Goal: Information Seeking & Learning: Check status

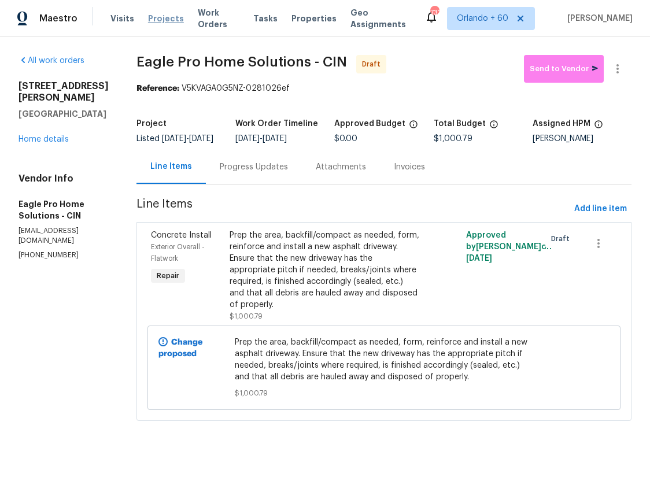
click at [155, 17] on span "Projects" at bounding box center [166, 19] width 36 height 12
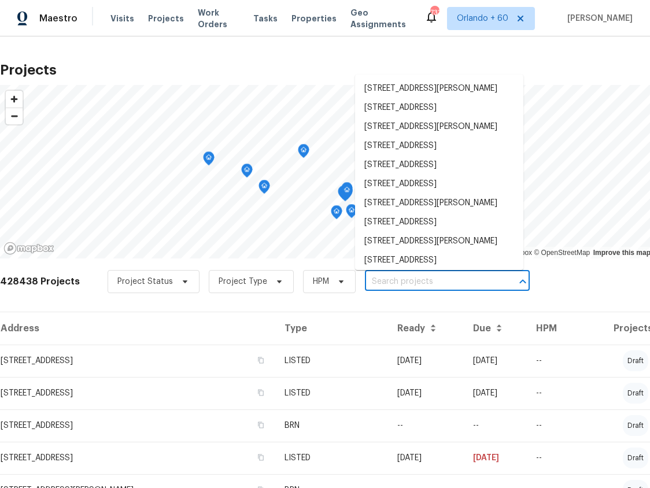
click at [396, 279] on input "text" at bounding box center [431, 282] width 133 height 18
paste input "TP – HS R"
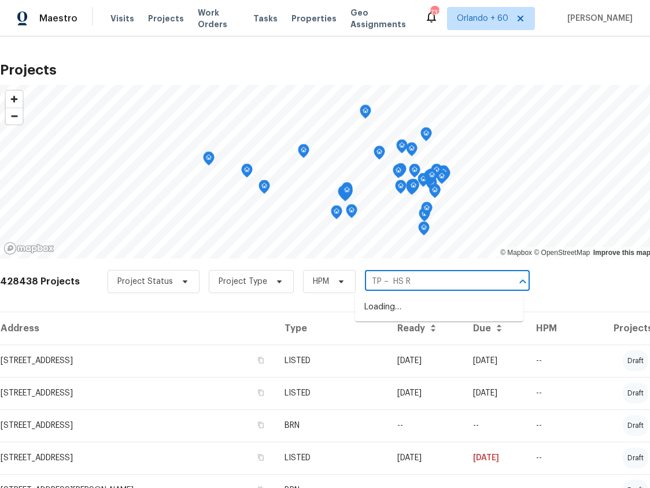
type input "TP – HS R"
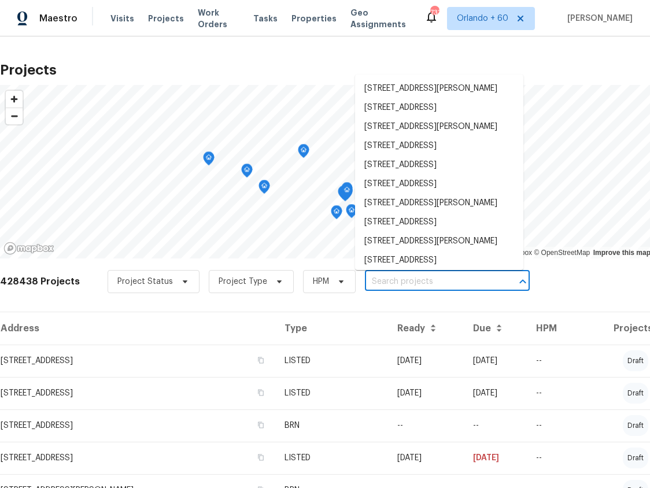
paste input "[STREET_ADDRESS]"
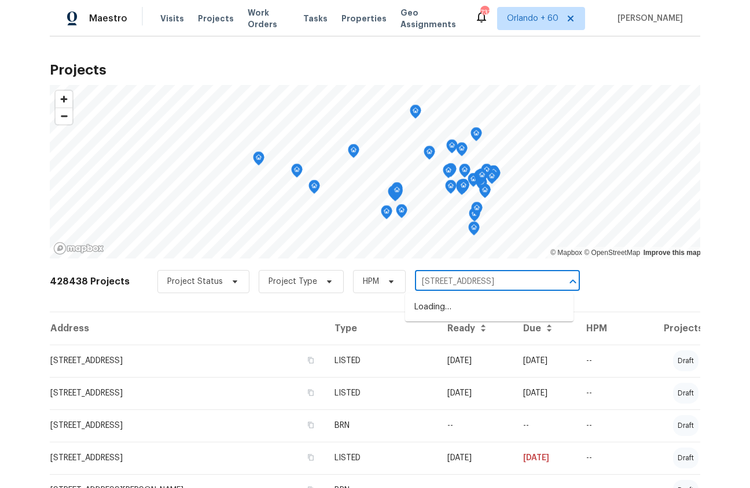
scroll to position [0, 36]
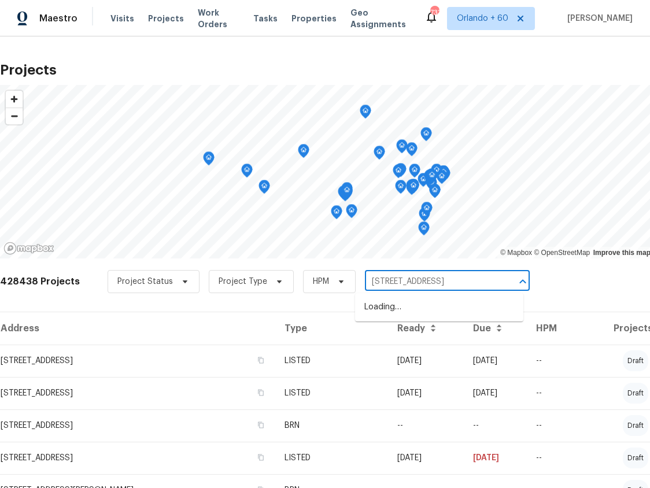
type input "[STREET_ADDRESS]"
click at [382, 317] on li "[STREET_ADDRESS]" at bounding box center [439, 307] width 168 height 19
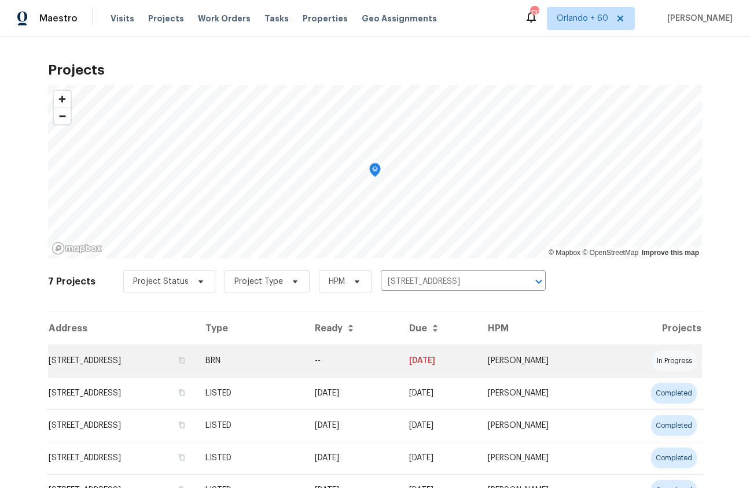
click at [93, 355] on td "[STREET_ADDRESS]" at bounding box center [122, 361] width 148 height 32
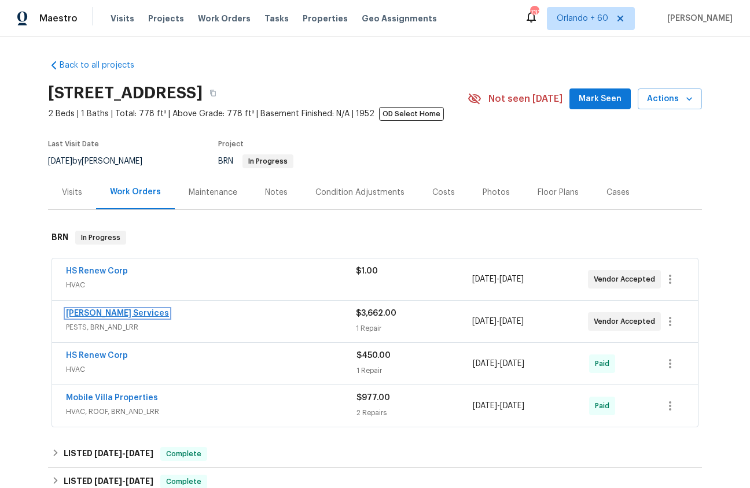
click at [109, 313] on link "[PERSON_NAME] Services" at bounding box center [117, 314] width 103 height 8
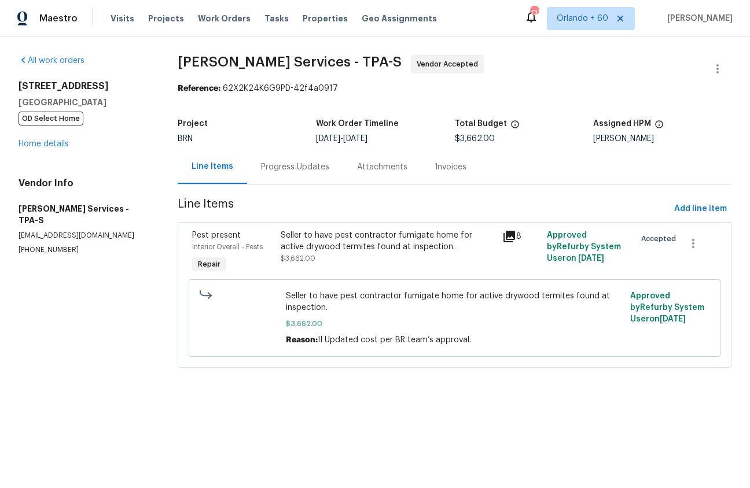
click at [291, 168] on div "Progress Updates" at bounding box center [295, 167] width 68 height 12
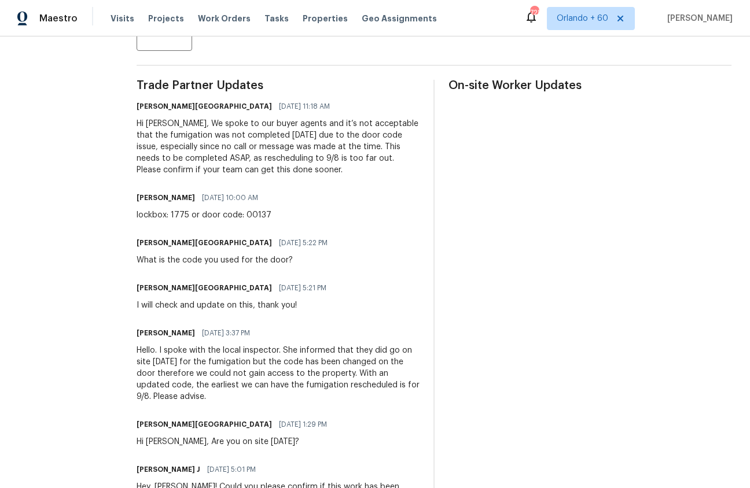
scroll to position [308, 0]
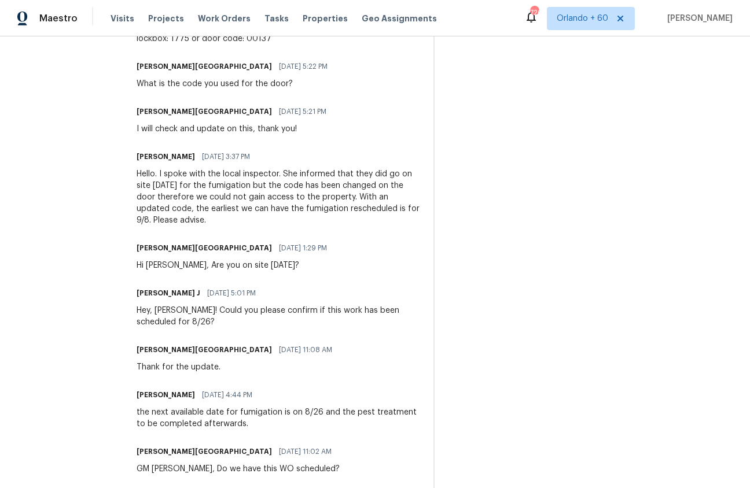
scroll to position [0, 0]
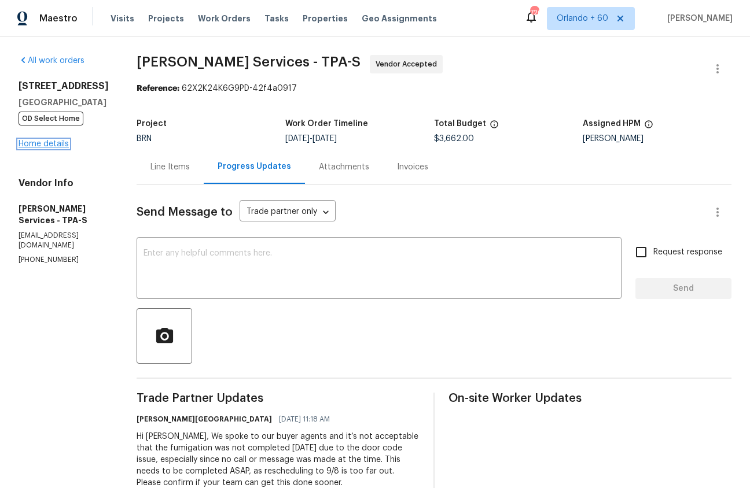
click at [41, 144] on link "Home details" at bounding box center [44, 144] width 50 height 8
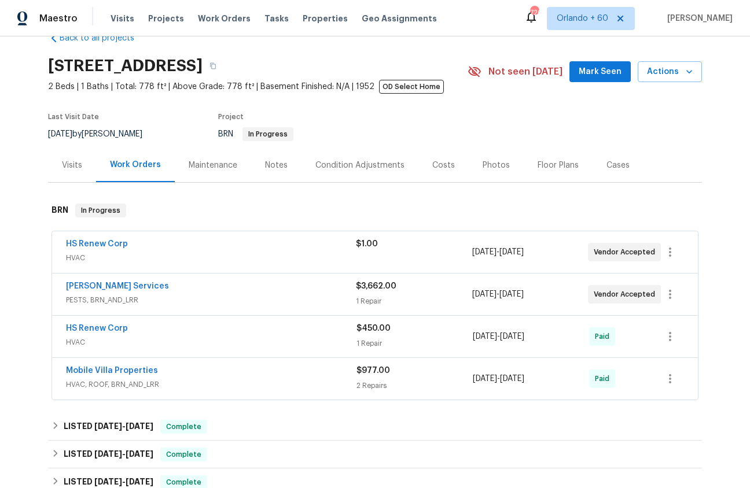
scroll to position [32, 0]
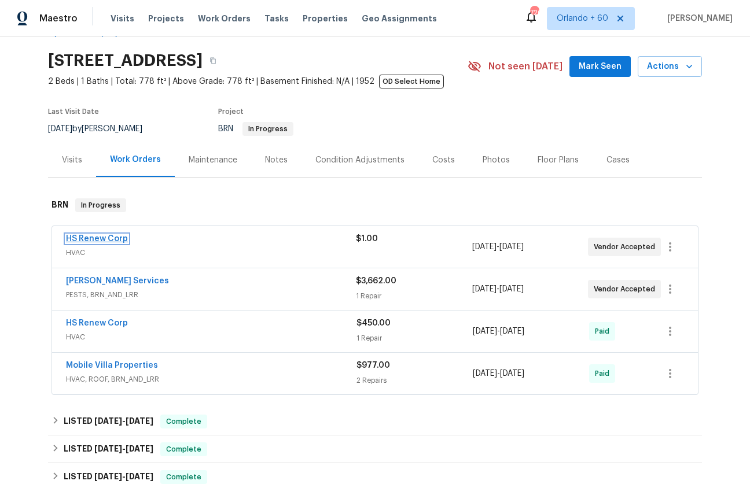
click at [104, 237] on link "HS Renew Corp" at bounding box center [97, 239] width 62 height 8
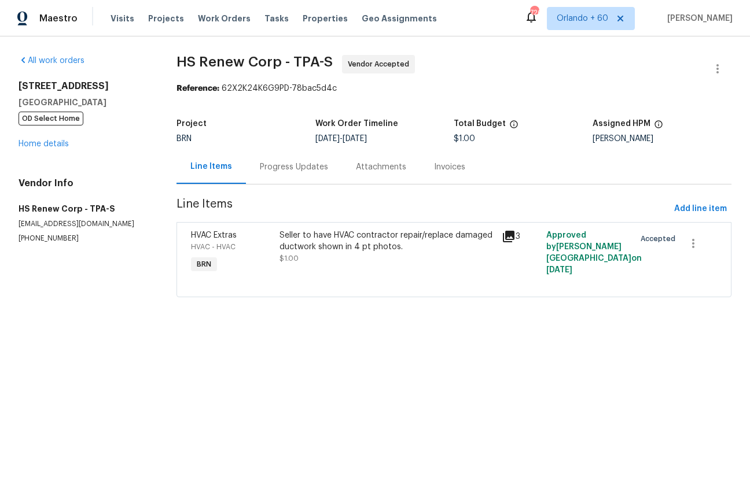
click at [286, 170] on div "Progress Updates" at bounding box center [294, 167] width 68 height 12
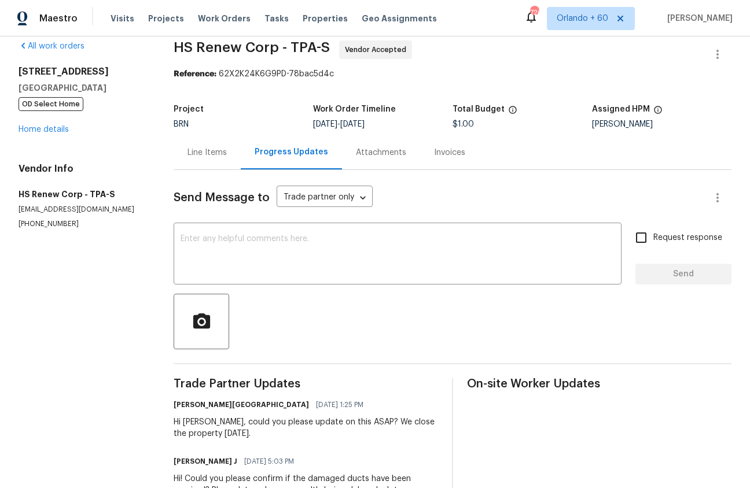
scroll to position [19, 0]
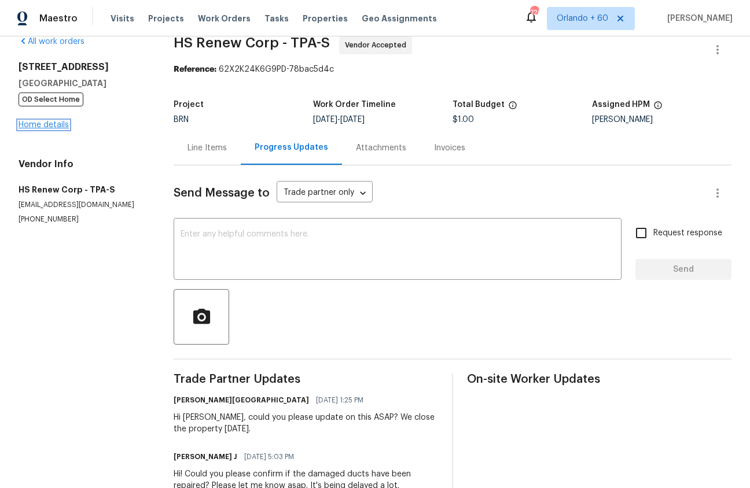
click at [51, 125] on link "Home details" at bounding box center [44, 125] width 50 height 8
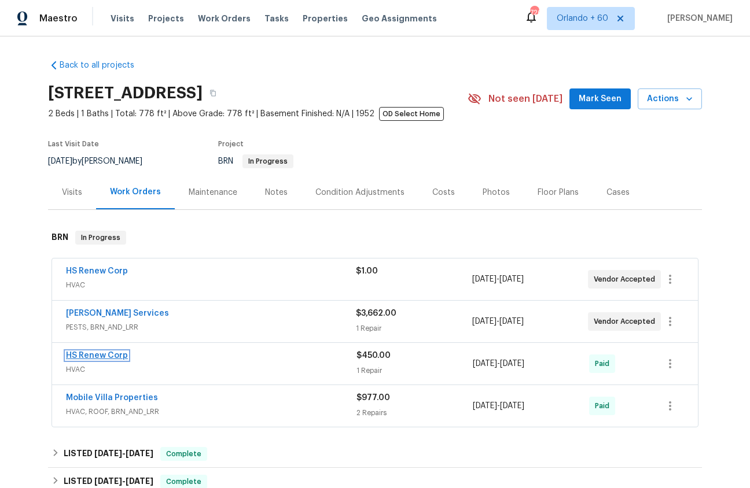
click at [108, 352] on link "HS Renew Corp" at bounding box center [97, 356] width 62 height 8
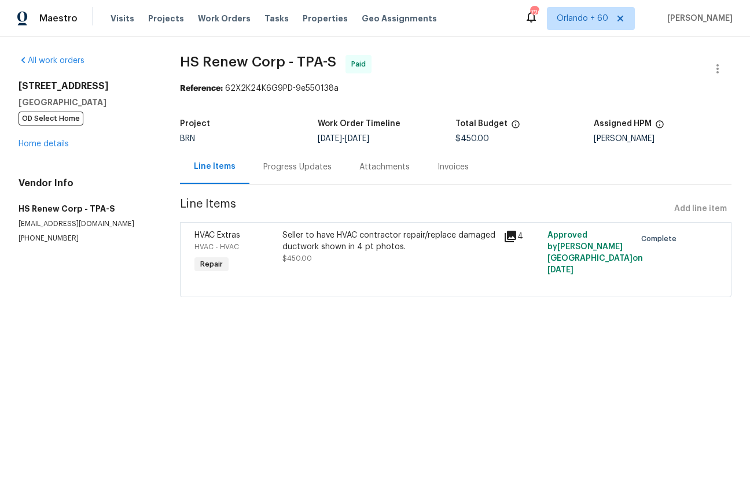
click at [513, 233] on icon at bounding box center [511, 237] width 12 height 12
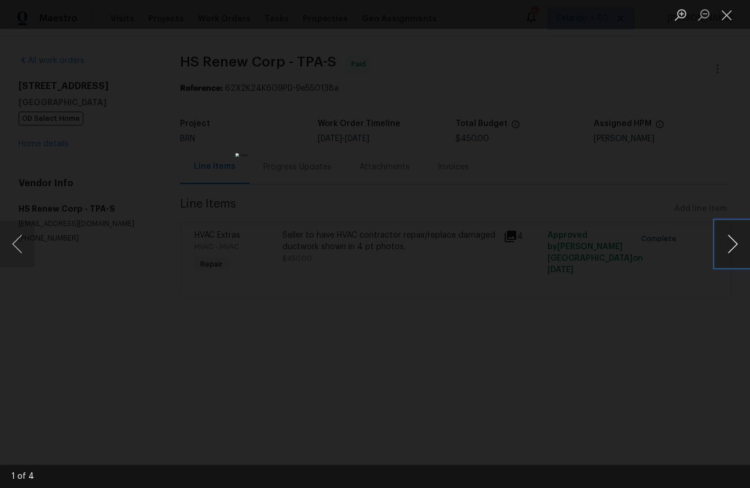
click at [650, 243] on button "Next image" at bounding box center [732, 244] width 35 height 46
click at [650, 310] on div "Lightbox" at bounding box center [375, 244] width 750 height 488
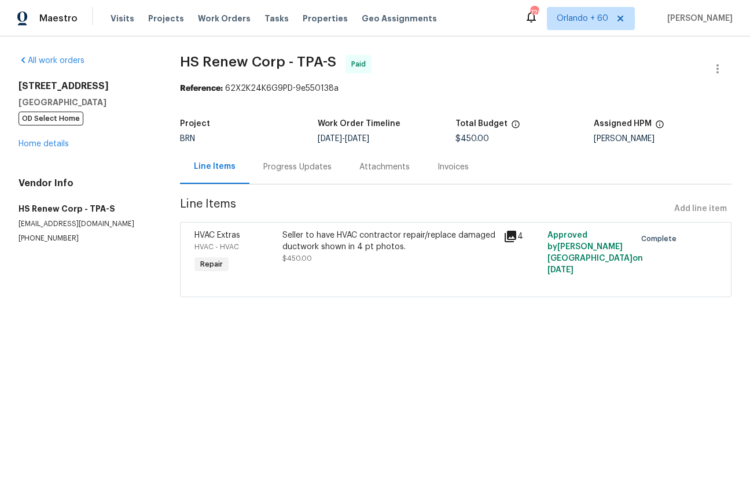
click at [276, 231] on div "HVAC Extras" at bounding box center [235, 236] width 82 height 12
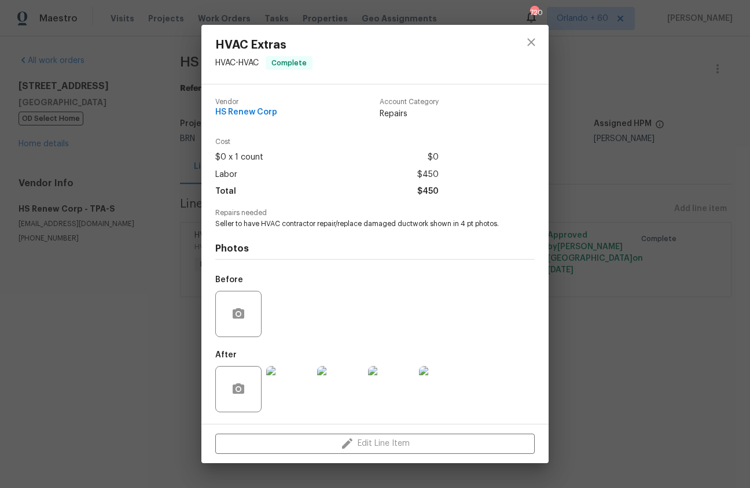
click at [97, 366] on div "HVAC Extras HVAC - HVAC Complete Vendor HS Renew Corp Account Category Repairs …" at bounding box center [375, 244] width 750 height 488
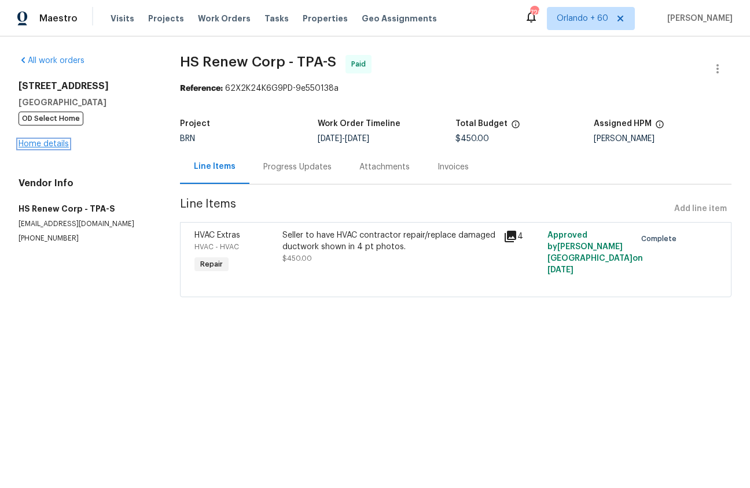
click at [55, 141] on link "Home details" at bounding box center [44, 144] width 50 height 8
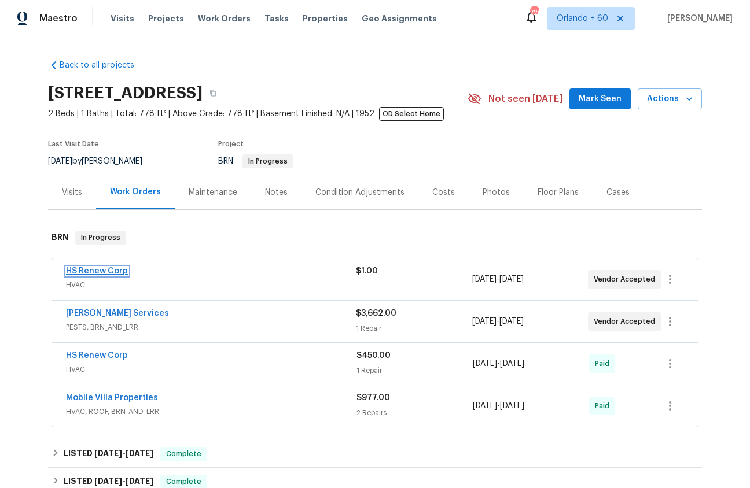
click at [97, 270] on link "HS Renew Corp" at bounding box center [97, 271] width 62 height 8
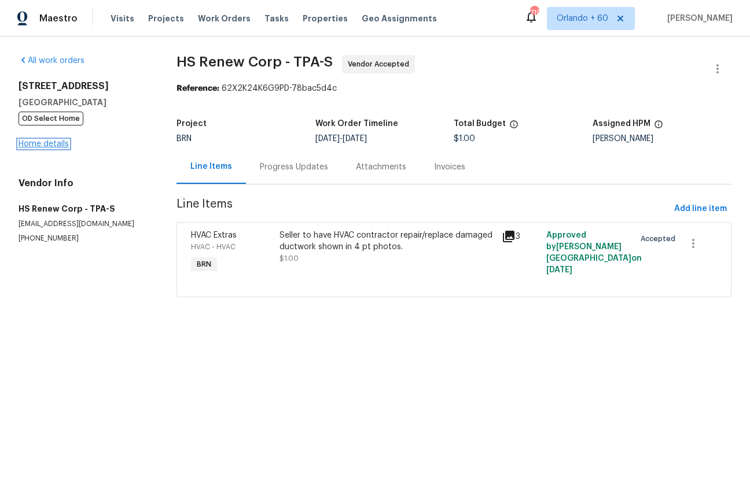
click at [54, 142] on link "Home details" at bounding box center [44, 144] width 50 height 8
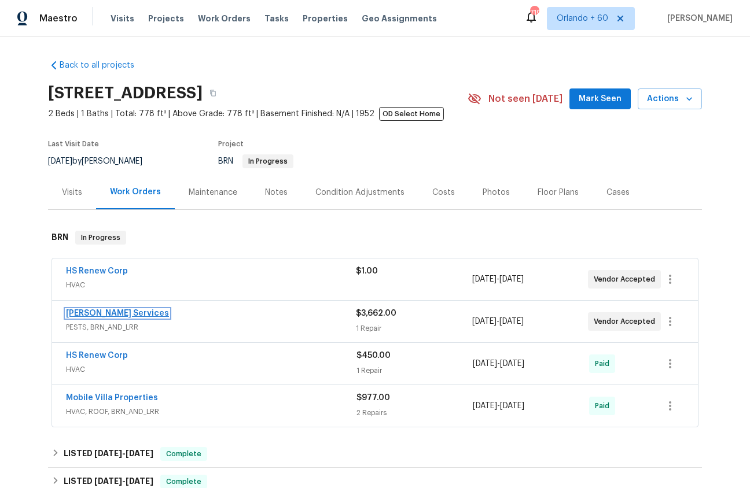
click at [81, 315] on link "[PERSON_NAME] Services" at bounding box center [117, 314] width 103 height 8
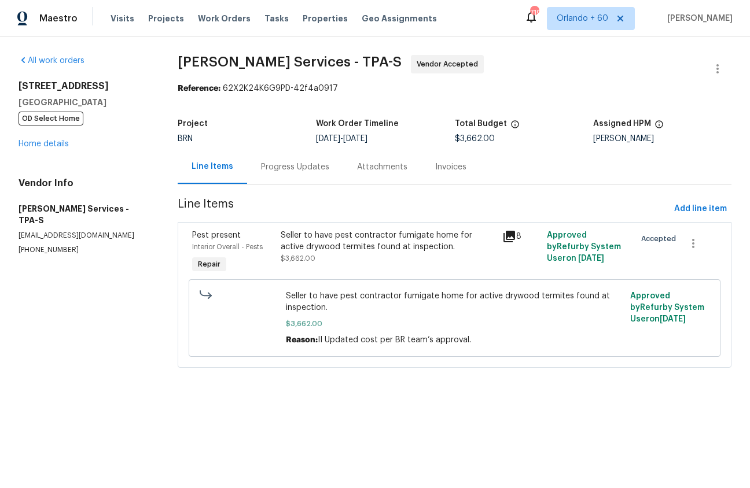
click at [303, 171] on div "Progress Updates" at bounding box center [295, 167] width 68 height 12
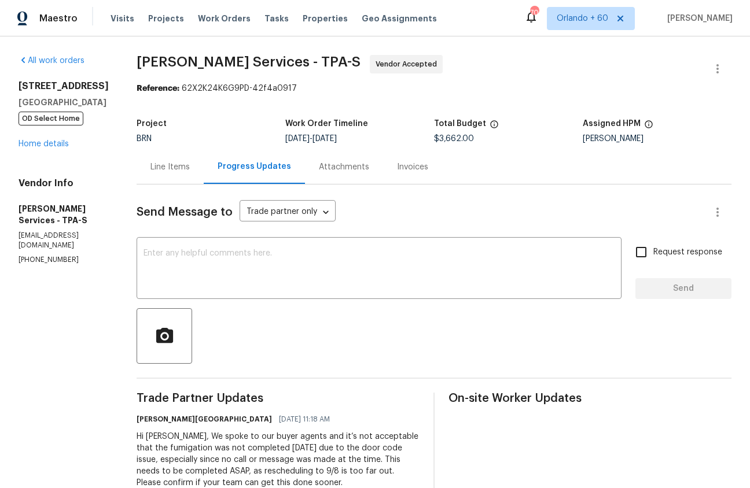
click at [190, 168] on div "Line Items" at bounding box center [169, 167] width 39 height 12
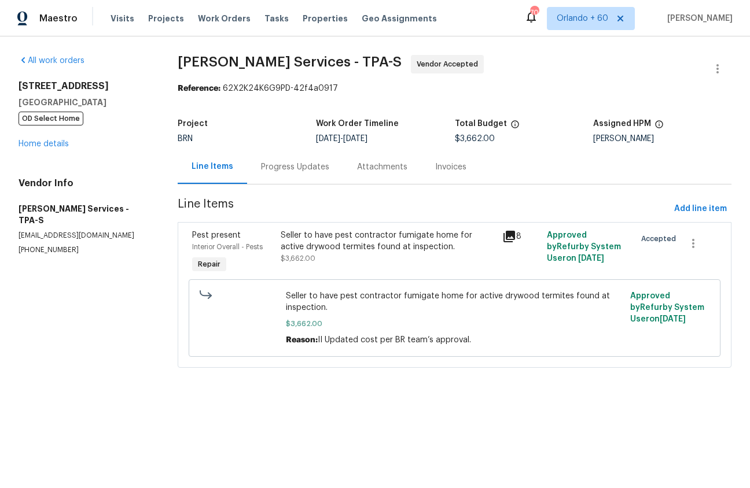
click at [289, 167] on div "Progress Updates" at bounding box center [295, 167] width 68 height 12
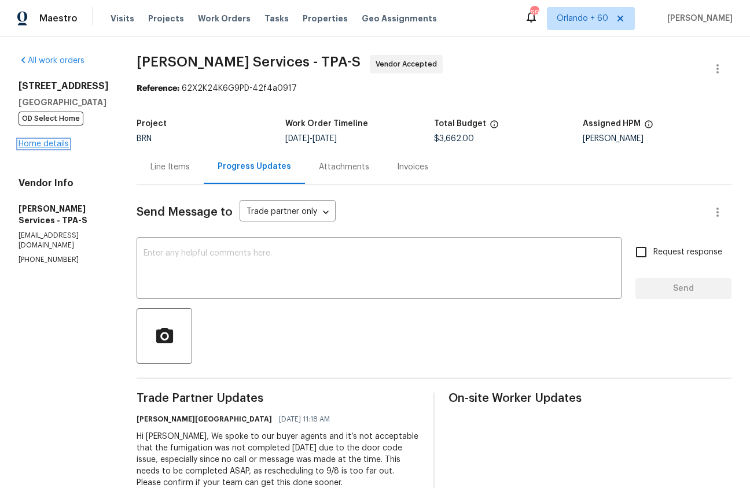
click at [63, 143] on link "Home details" at bounding box center [44, 144] width 50 height 8
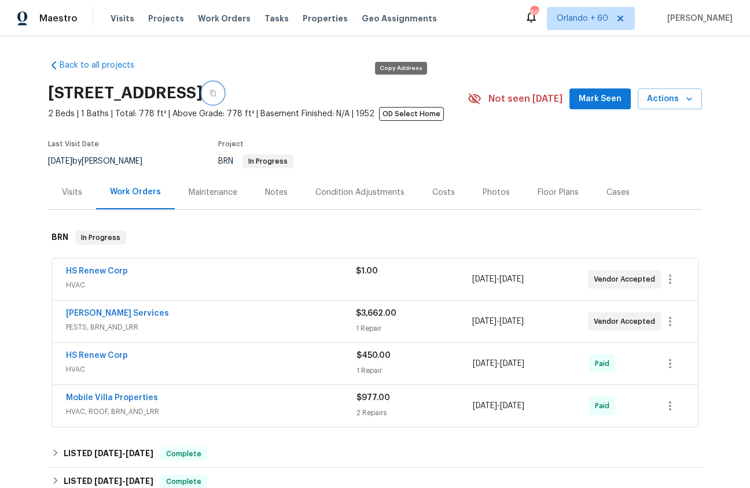
click at [216, 92] on icon "button" at bounding box center [212, 93] width 7 height 7
click at [101, 311] on link "[PERSON_NAME] Services" at bounding box center [117, 314] width 103 height 8
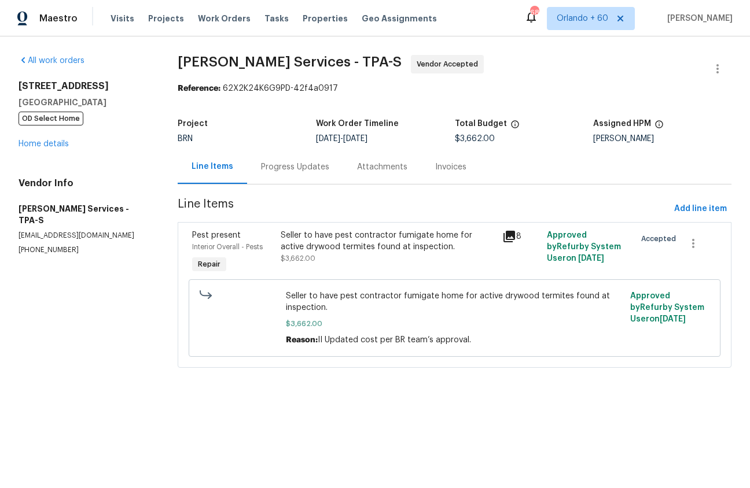
click at [281, 170] on div "Progress Updates" at bounding box center [295, 167] width 68 height 12
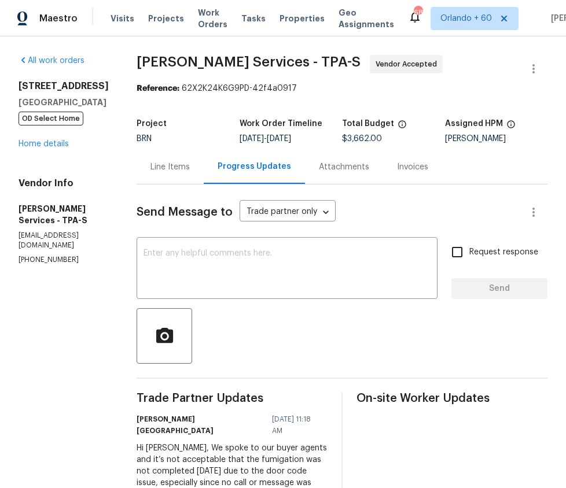
click at [190, 165] on div "Line Items" at bounding box center [169, 167] width 39 height 12
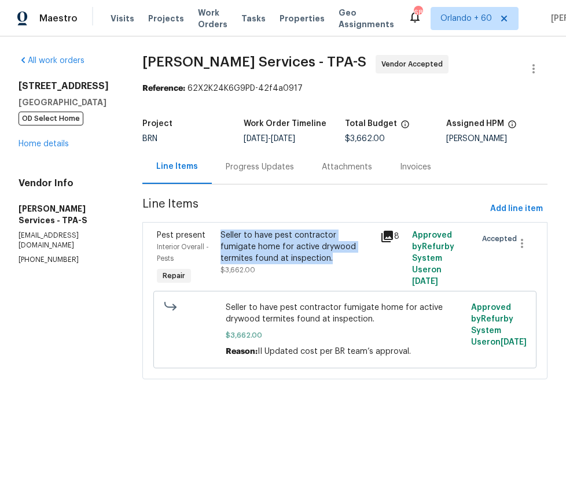
drag, startPoint x: 361, startPoint y: 259, endPoint x: 248, endPoint y: 237, distance: 114.9
click at [248, 237] on div "Seller to have pest contractor fumigate home for active drywood termites found …" at bounding box center [296, 247] width 153 height 35
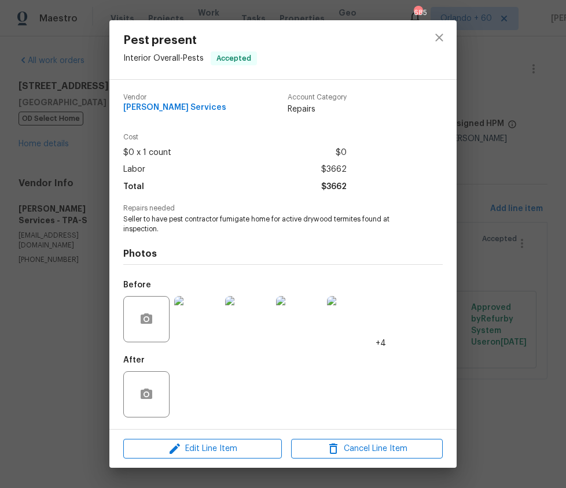
copy div "Seller to have pest contractor fumigate home for active drywood termites found …"
click at [439, 38] on icon "close" at bounding box center [439, 38] width 8 height 8
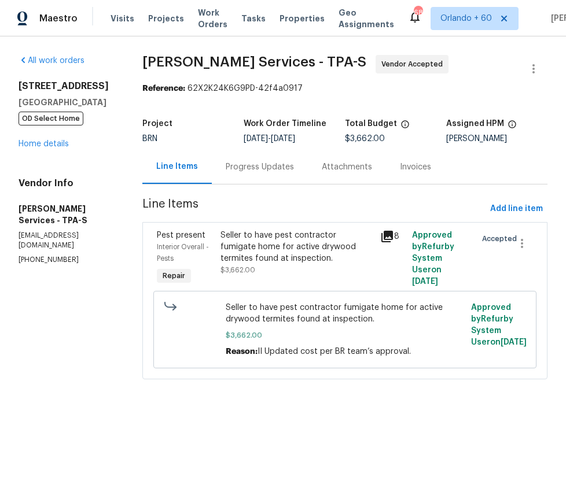
drag, startPoint x: 269, startPoint y: 172, endPoint x: 271, endPoint y: 178, distance: 6.6
click at [269, 172] on div "Progress Updates" at bounding box center [260, 167] width 68 height 12
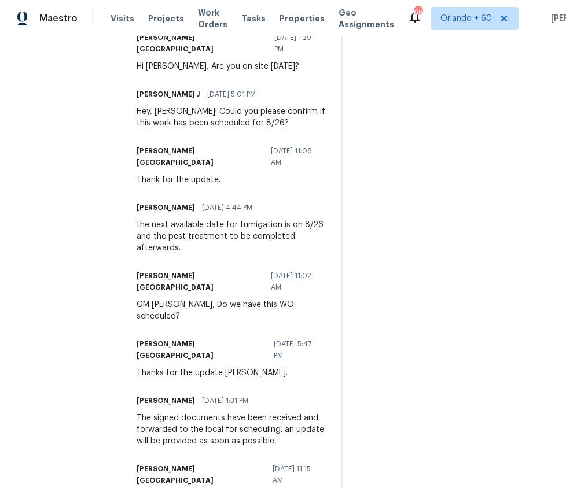
scroll to position [744, 0]
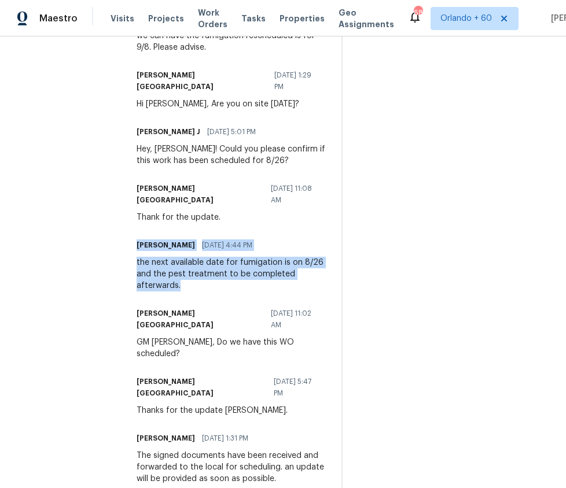
drag, startPoint x: 234, startPoint y: 254, endPoint x: 171, endPoint y: 214, distance: 75.0
click at [171, 214] on div "All work orders [STREET_ADDRESS] OD Select Home Home details Vendor Info [PERSO…" at bounding box center [283, 440] width 566 height 2295
copy div "[PERSON_NAME] [DATE] 4:44 PM the next available date for fumigation is on 8/26 …"
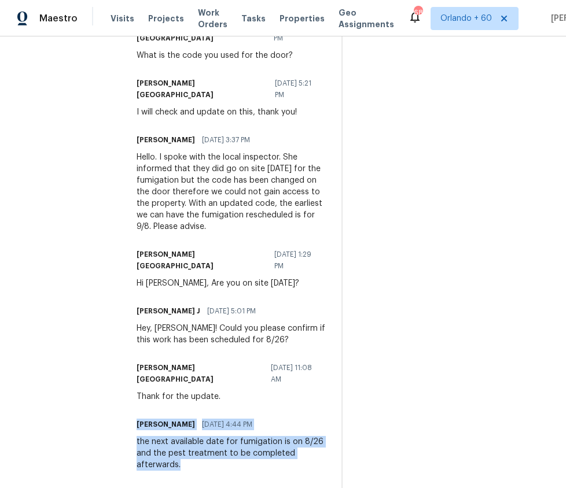
scroll to position [560, 0]
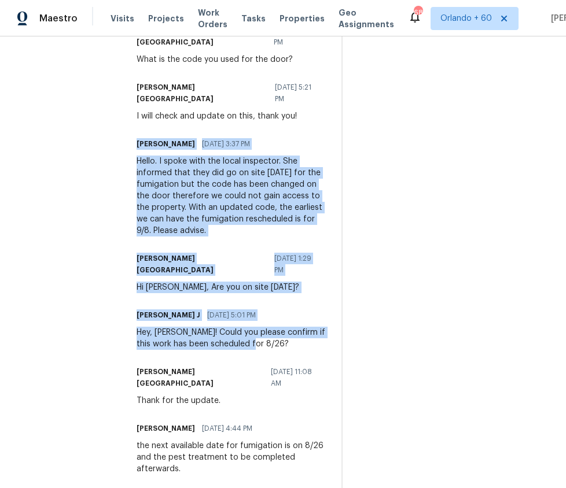
drag, startPoint x: 315, startPoint y: 321, endPoint x: 174, endPoint y: 124, distance: 242.2
copy div "[PERSON_NAME] [DATE] 3:37 PM Hello. I spoke with the local inspector. She infor…"
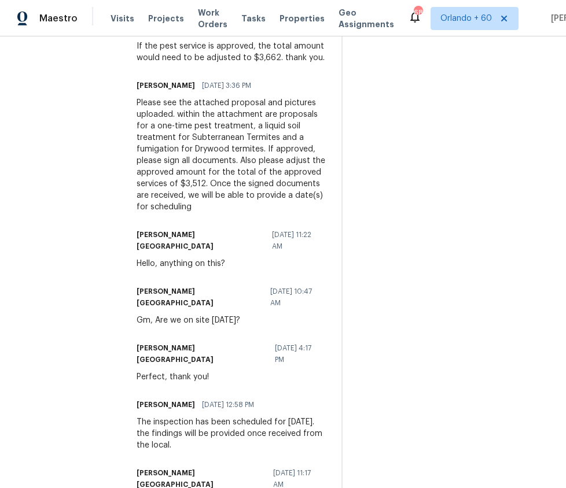
scroll to position [1681, 0]
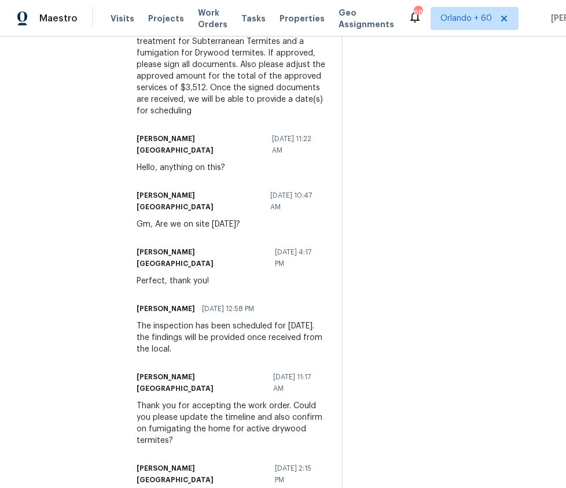
drag, startPoint x: 278, startPoint y: 454, endPoint x: 163, endPoint y: 373, distance: 141.3
copy div "[PERSON_NAME] Ireland [DATE] 2:06 PM This is [PERSON_NAME] from Opendoor. Pleas…"
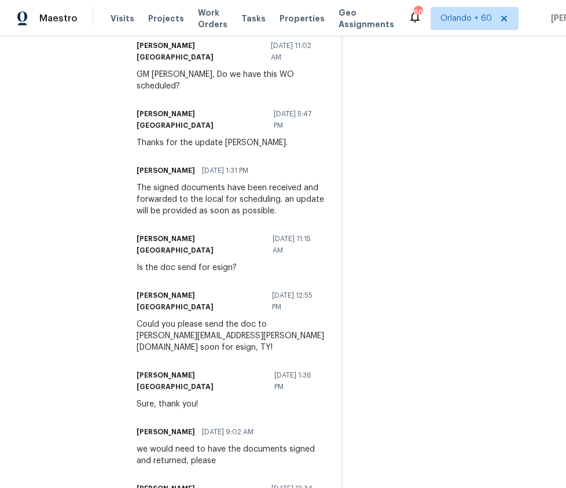
scroll to position [941, 0]
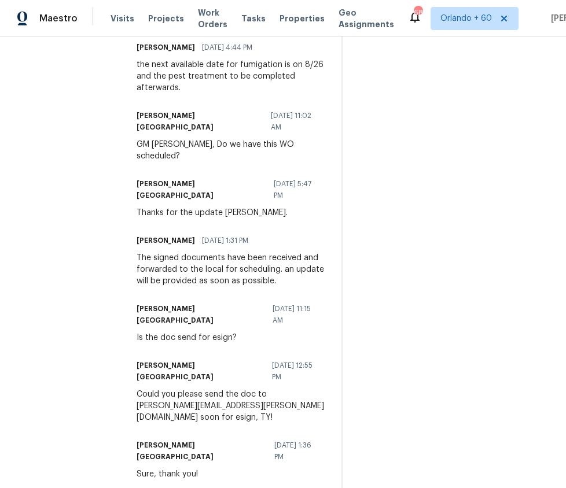
click at [222, 360] on h6 "[PERSON_NAME][GEOGRAPHIC_DATA]" at bounding box center [201, 371] width 128 height 23
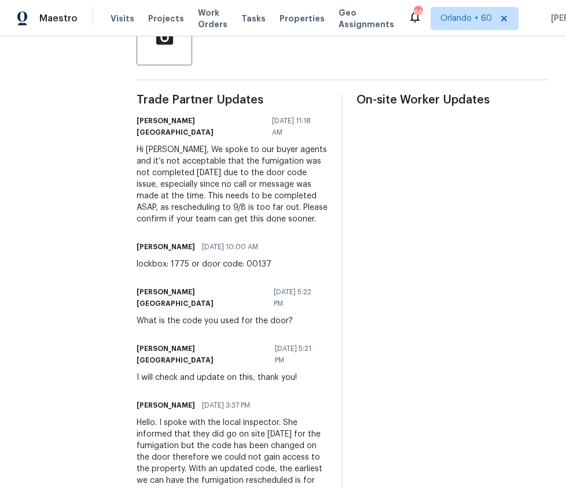
scroll to position [300, 0]
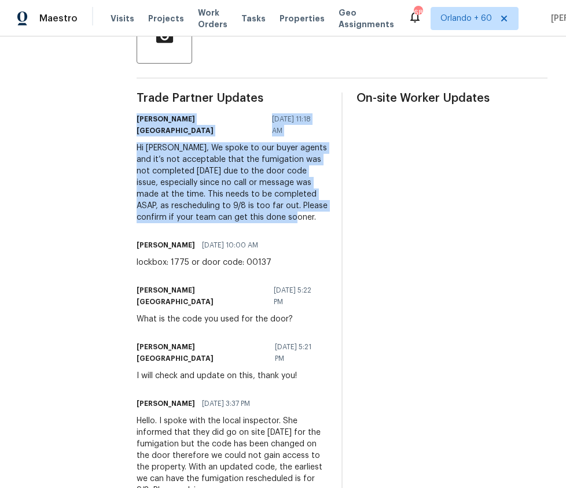
drag, startPoint x: 265, startPoint y: 219, endPoint x: 168, endPoint y: 120, distance: 138.7
copy div "[PERSON_NAME] Ireland [DATE] 11:18 AM Hi [PERSON_NAME], We spoke to our buyer a…"
click at [203, 181] on div "Hi [PERSON_NAME], We spoke to our buyer agents and it’s not acceptable that the…" at bounding box center [232, 182] width 191 height 81
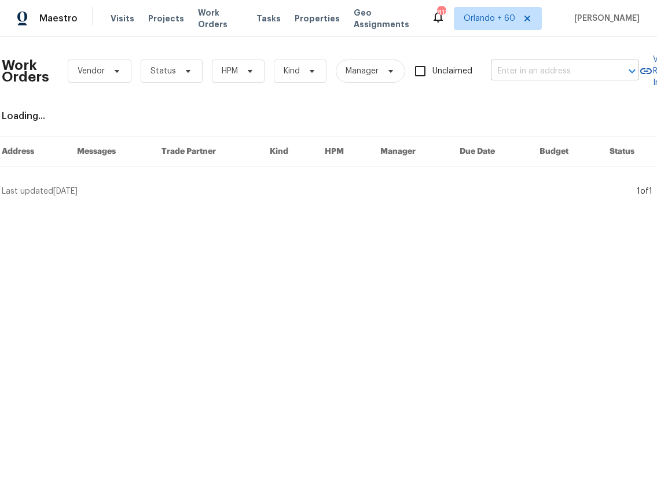
click at [528, 72] on input "text" at bounding box center [549, 71] width 116 height 18
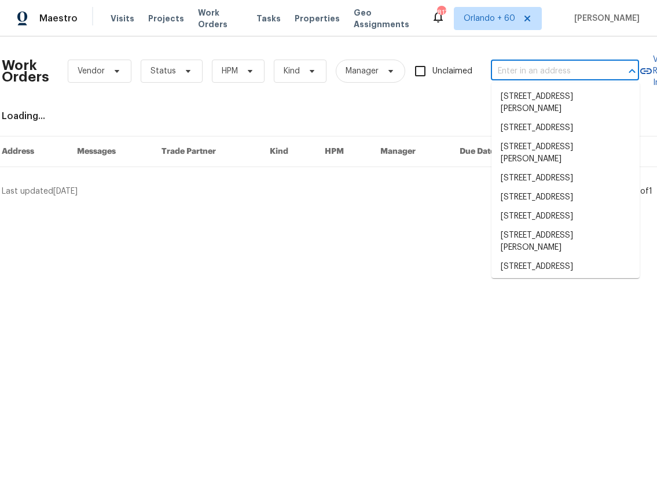
paste input "[STREET_ADDRESS]"
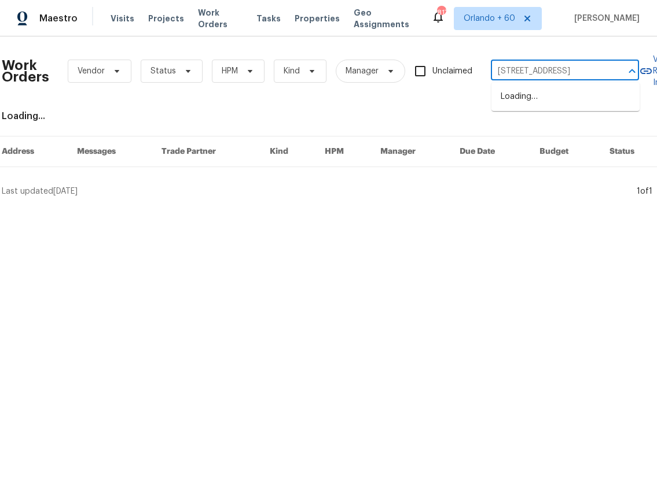
type input "[STREET_ADDRESS]"
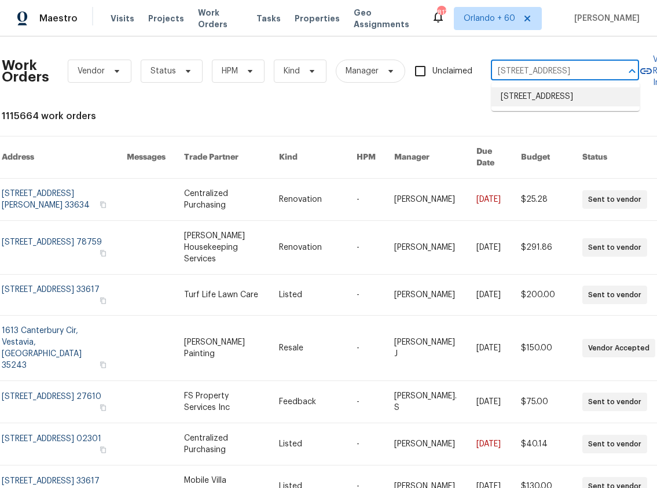
click at [534, 96] on li "7008 Watseka Ave, Orlando, FL 32818" at bounding box center [565, 96] width 148 height 19
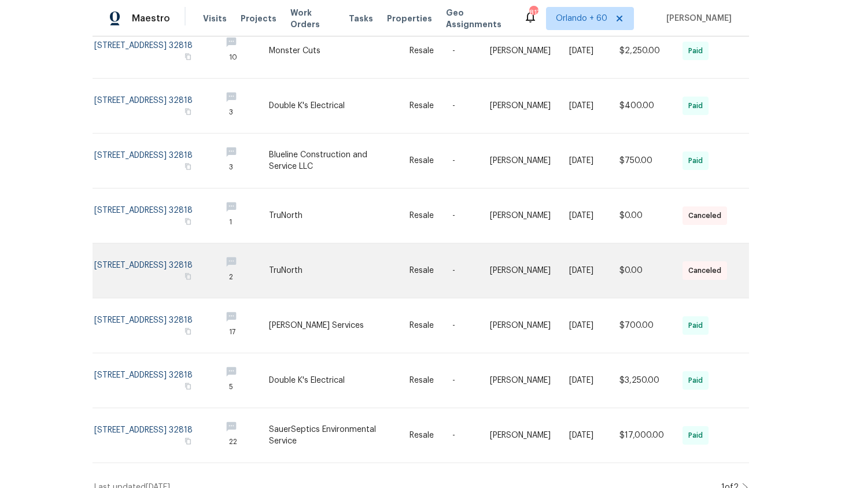
scroll to position [252, 0]
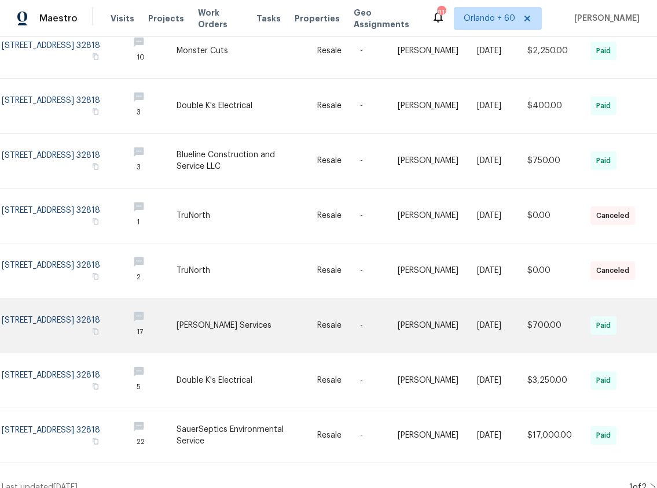
click at [16, 315] on link at bounding box center [60, 326] width 117 height 54
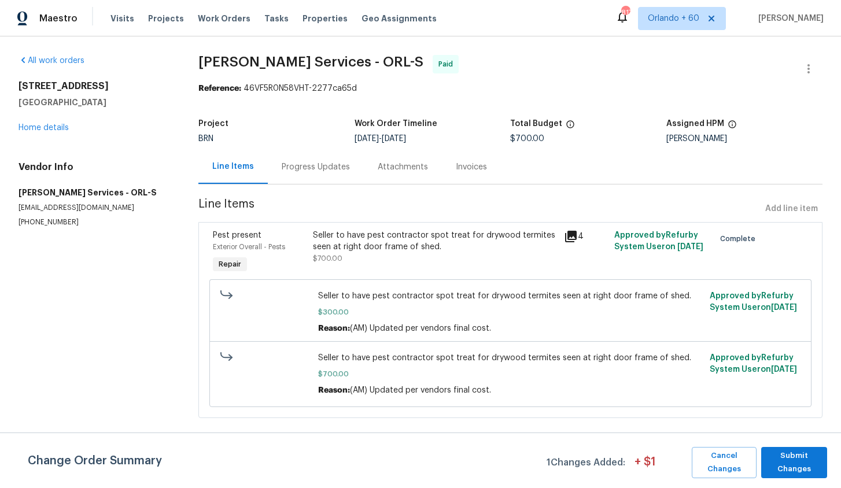
click at [303, 163] on div "Progress Updates" at bounding box center [316, 167] width 68 height 12
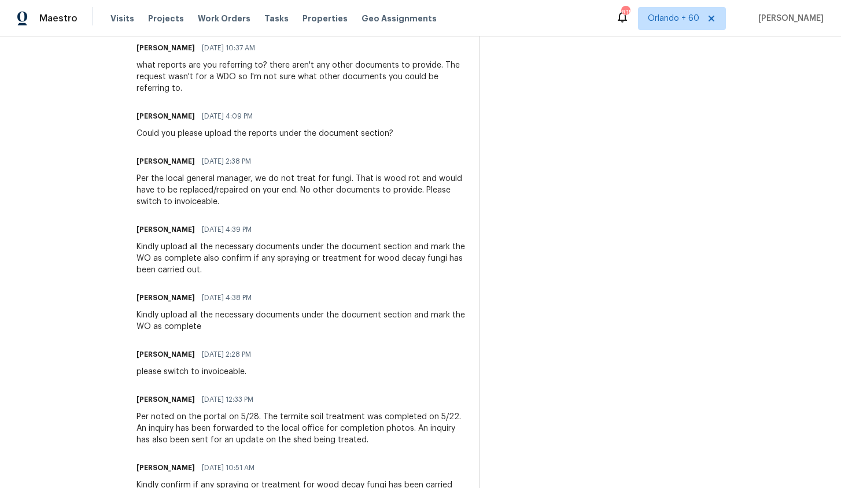
scroll to position [477, 0]
